Goal: Information Seeking & Learning: Learn about a topic

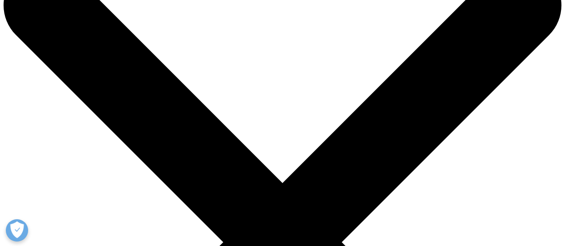
scroll to position [45, 0]
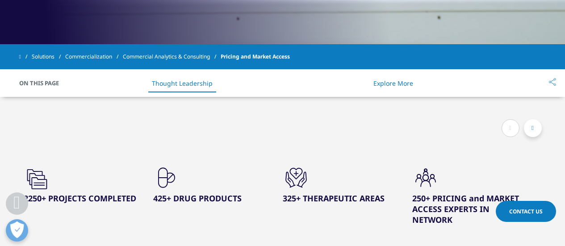
scroll to position [357, 0]
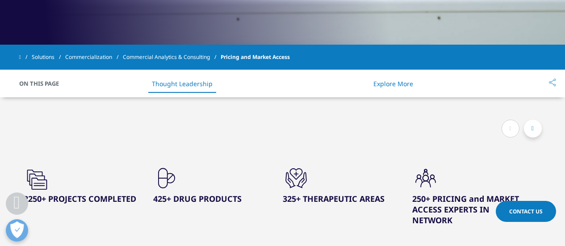
click at [50, 179] on icon ".cls-1{fill:#231f20;}" at bounding box center [37, 178] width 27 height 27
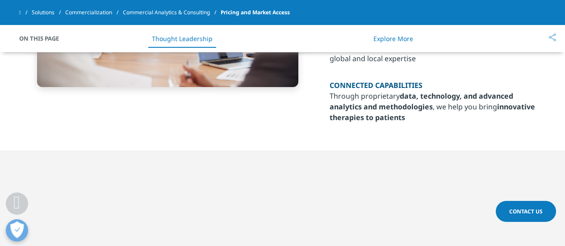
scroll to position [804, 0]
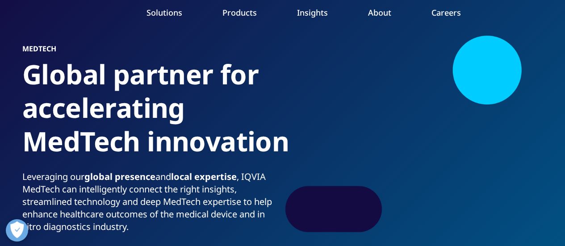
scroll to position [89, 0]
